Goal: Task Accomplishment & Management: Manage account settings

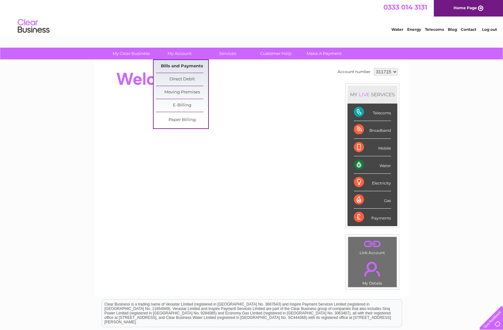
click at [173, 67] on link "Bills and Payments" at bounding box center [182, 66] width 52 height 13
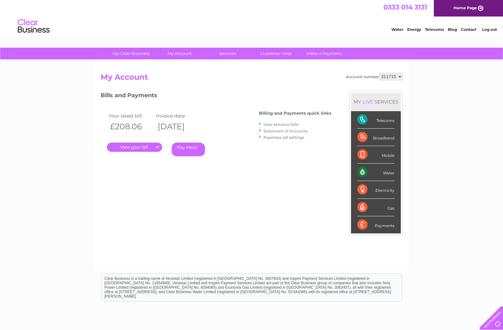
click at [145, 148] on link "." at bounding box center [134, 147] width 55 height 9
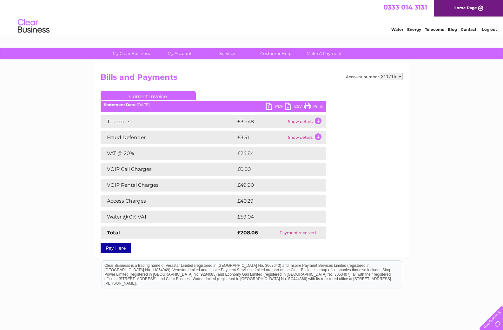
click at [311, 105] on link "Print" at bounding box center [313, 107] width 19 height 9
click at [279, 105] on link "PDF" at bounding box center [275, 107] width 19 height 9
